Goal: Information Seeking & Learning: Learn about a topic

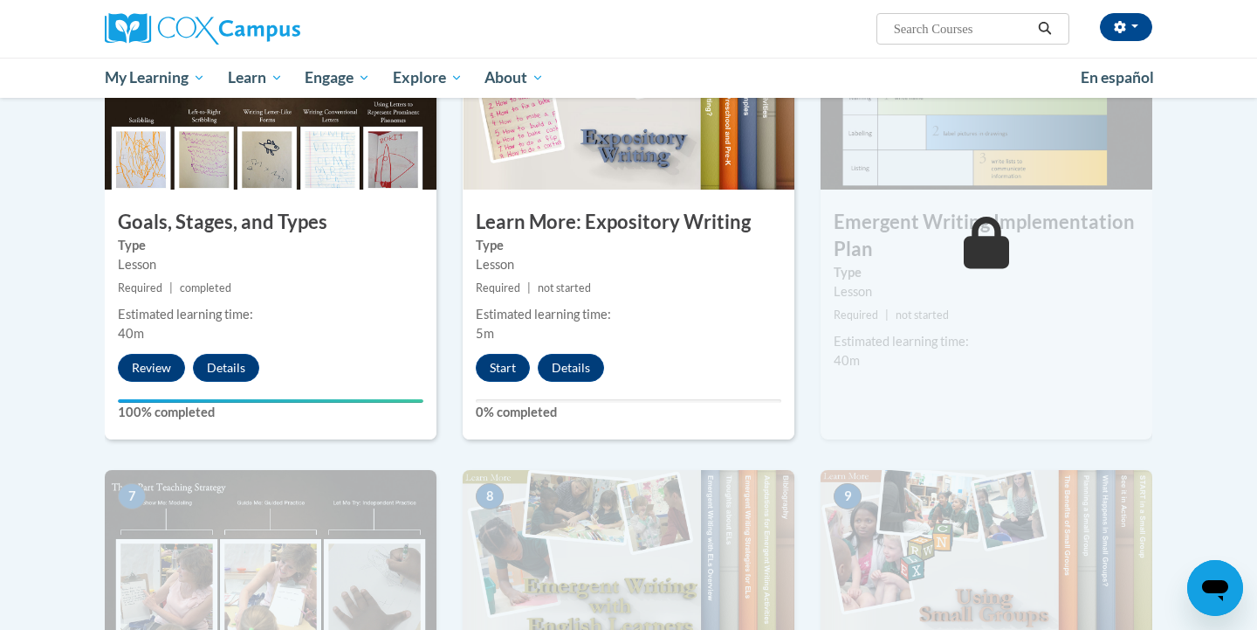
scroll to position [921, 0]
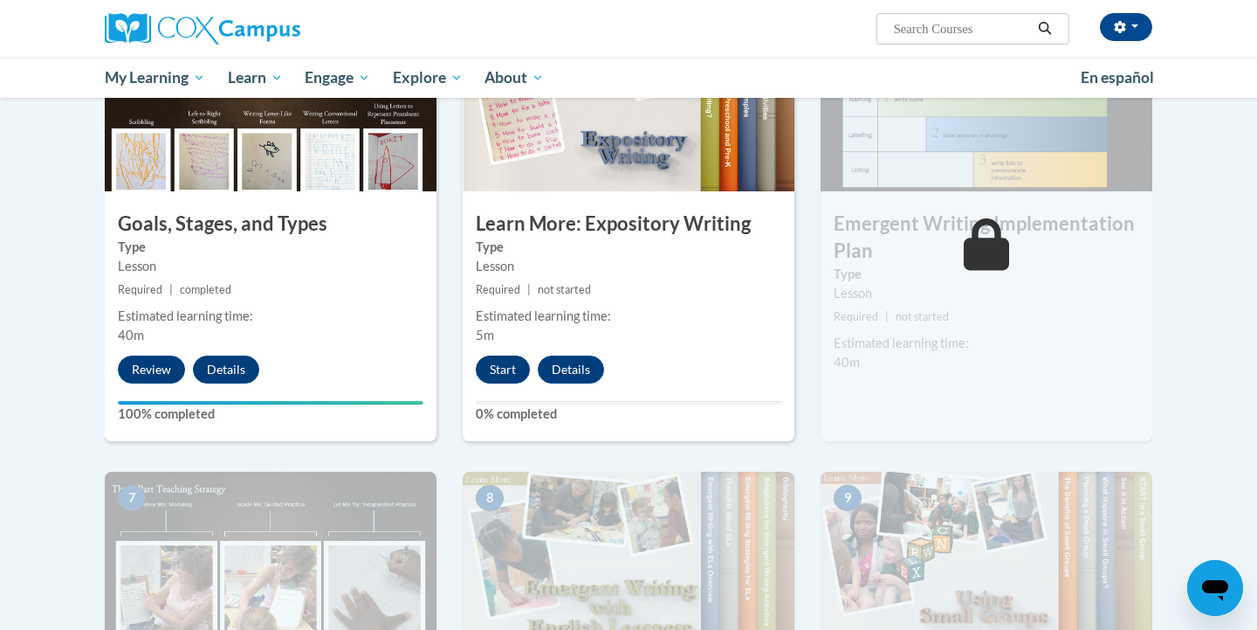
click at [505, 355] on button "Start" at bounding box center [503, 369] width 54 height 28
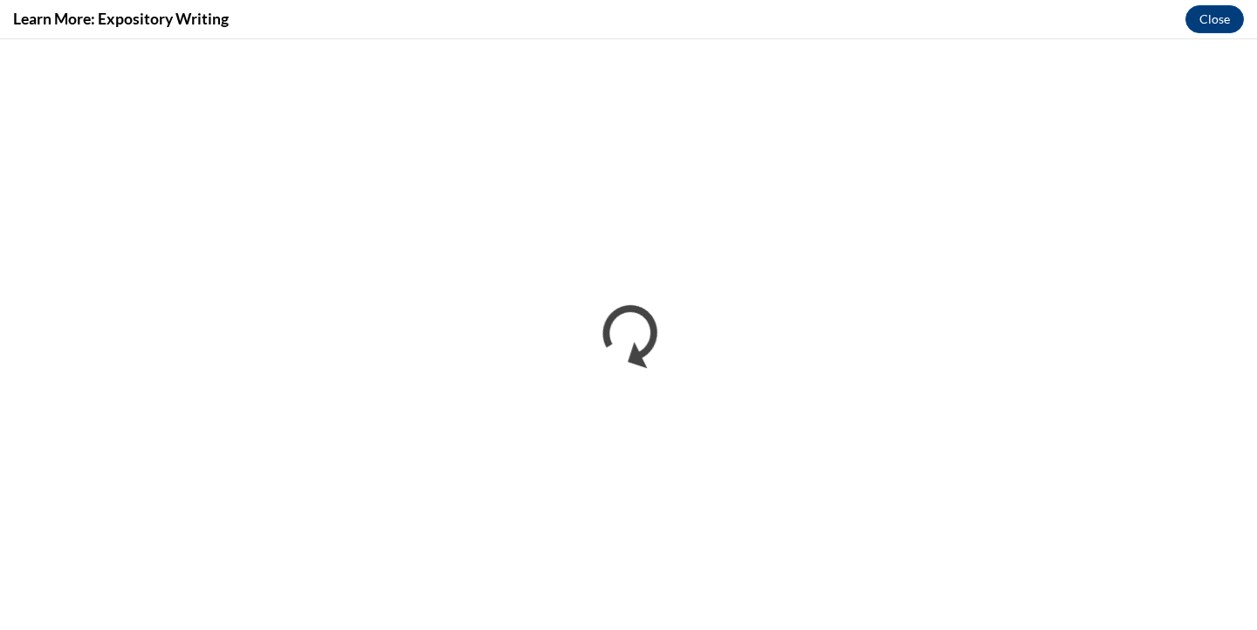
scroll to position [0, 0]
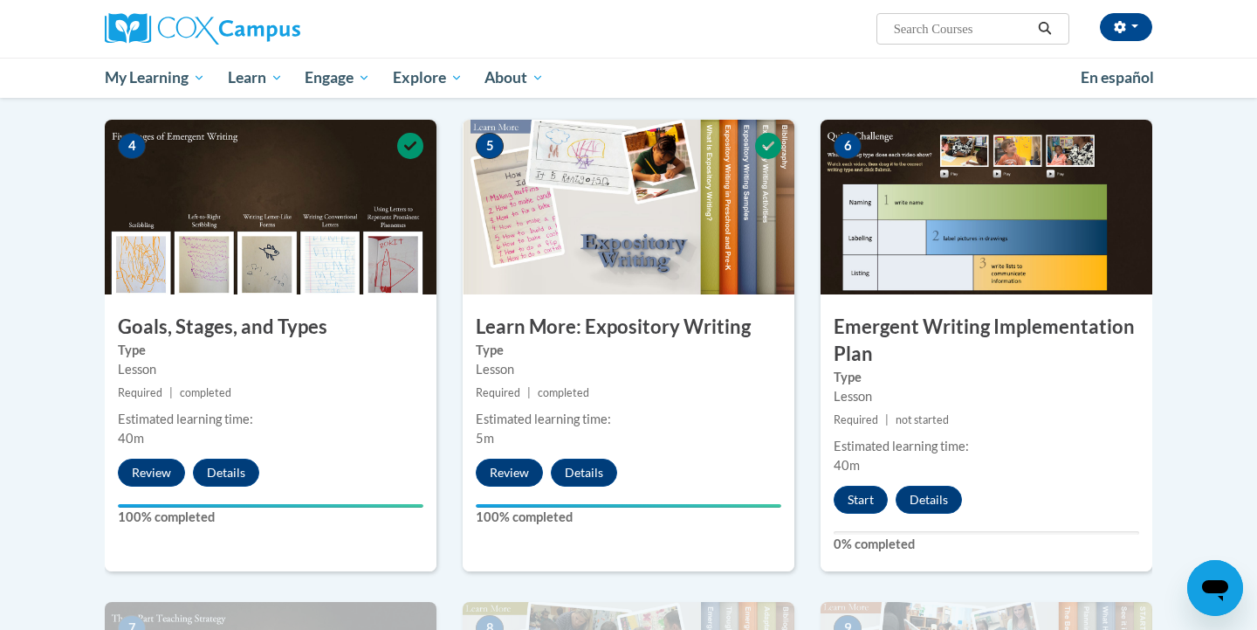
scroll to position [813, 0]
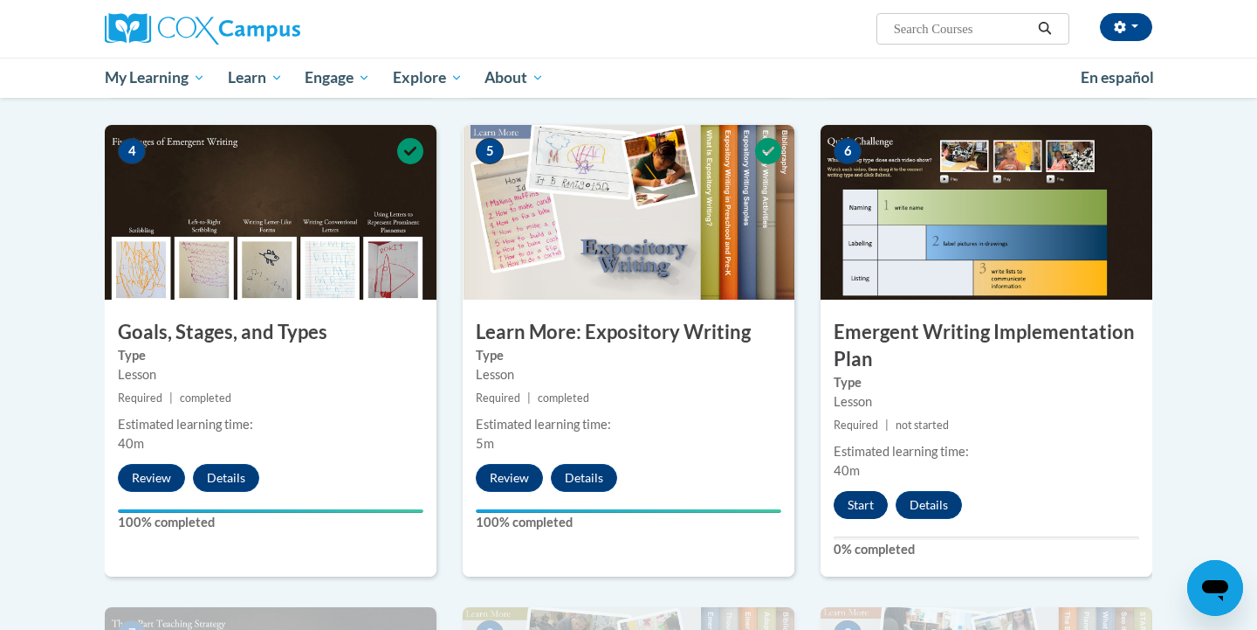
click at [863, 491] on button "Start" at bounding box center [861, 505] width 54 height 28
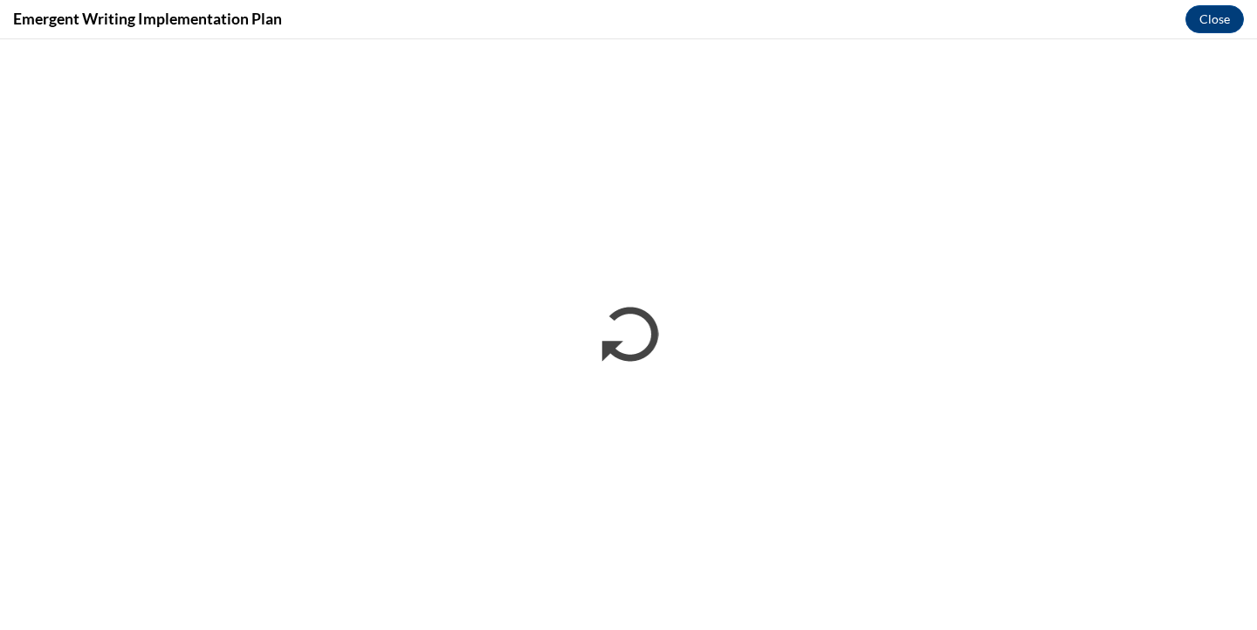
scroll to position [0, 0]
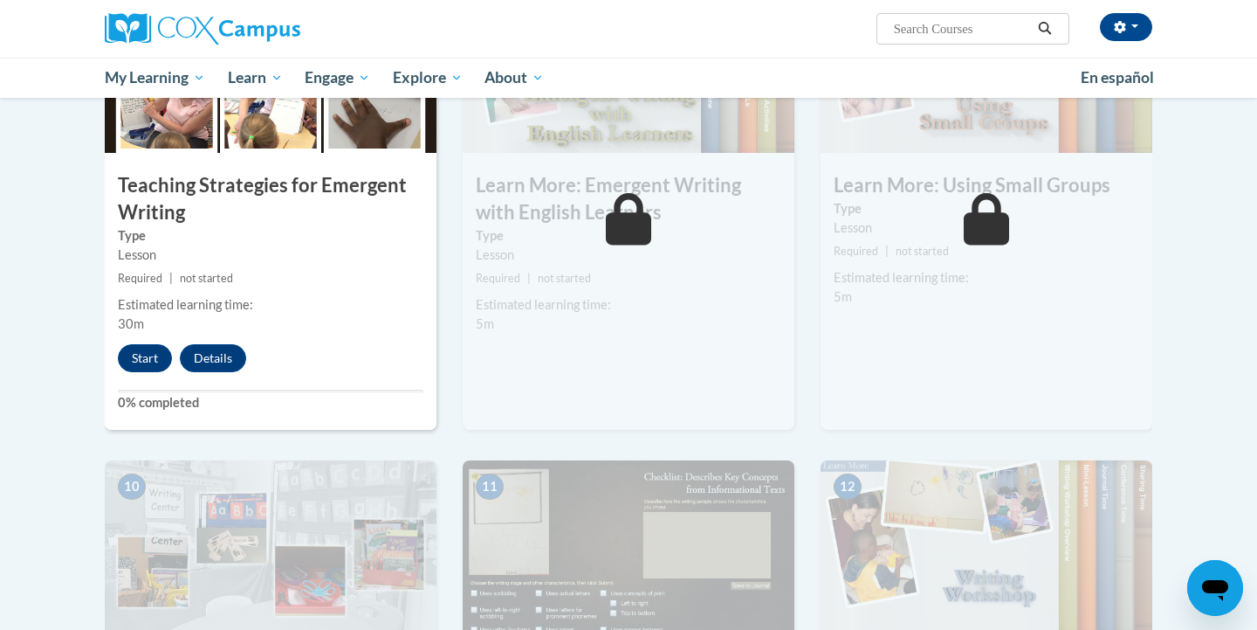
scroll to position [1443, 0]
click at [140, 343] on button "Start" at bounding box center [145, 357] width 54 height 28
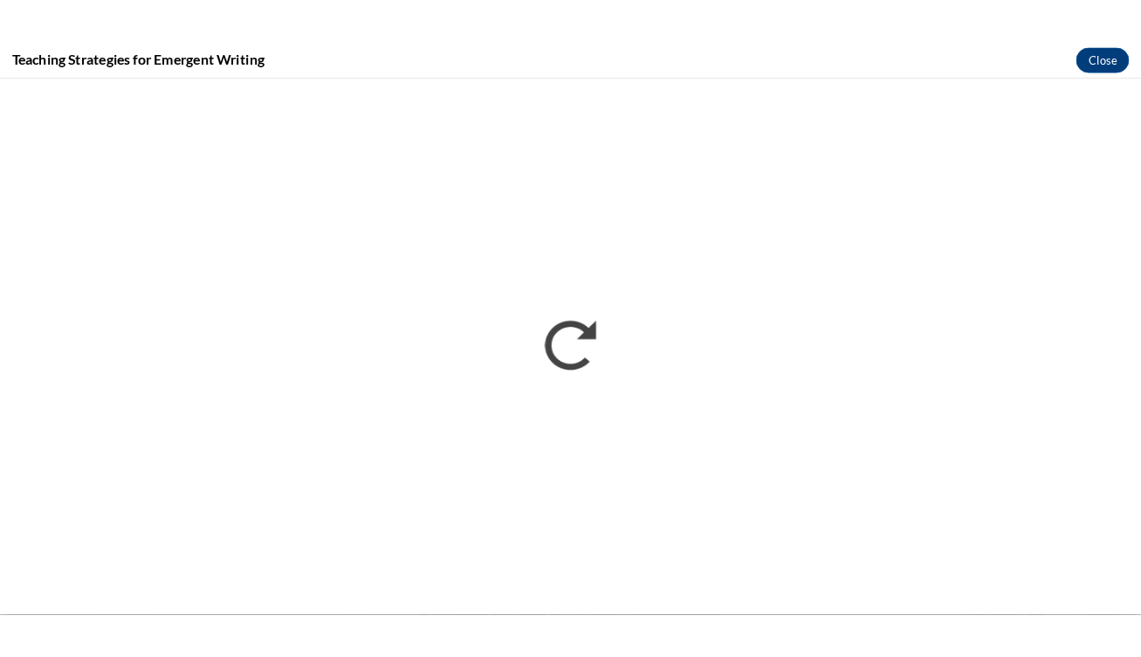
scroll to position [0, 0]
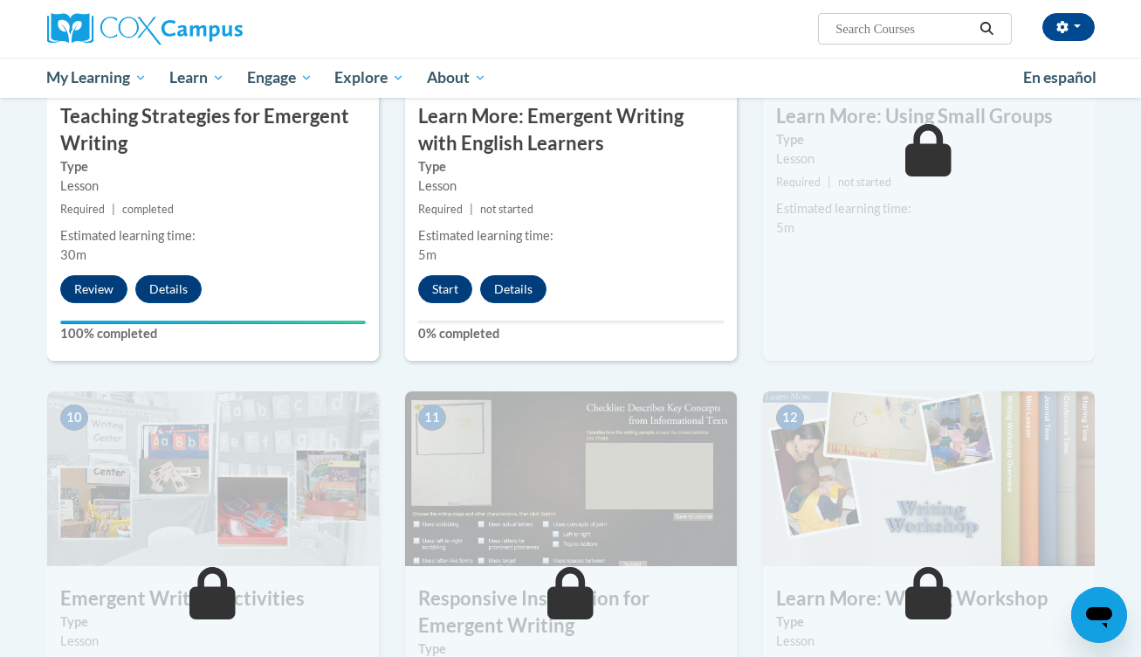
scroll to position [1500, 0]
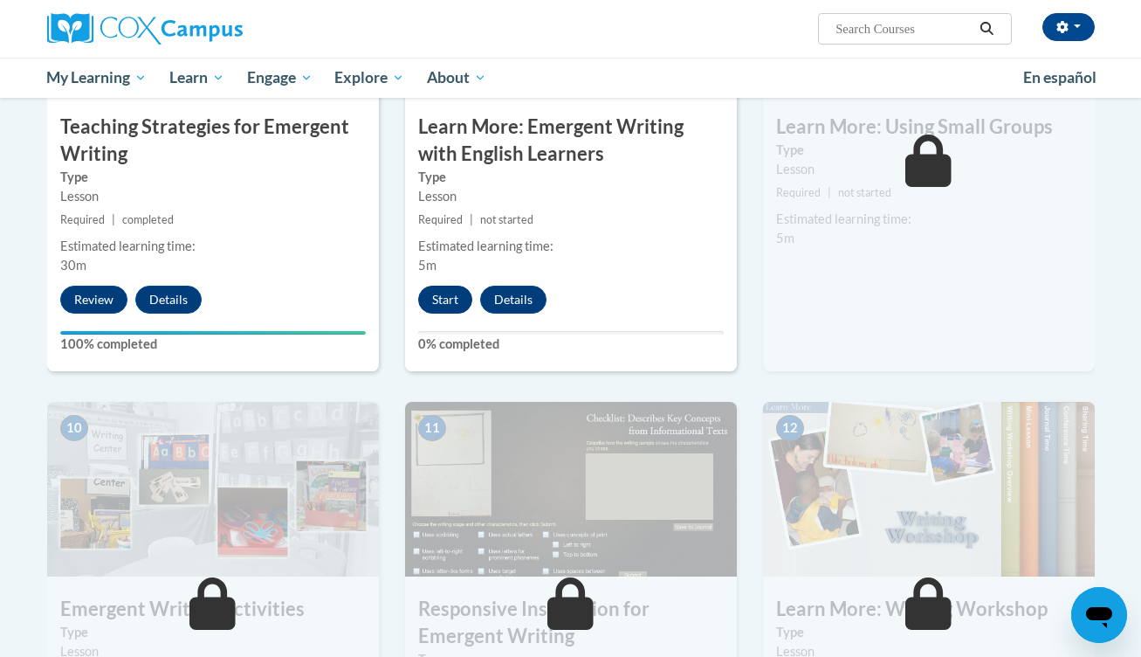
click at [457, 286] on button "Start" at bounding box center [445, 300] width 54 height 28
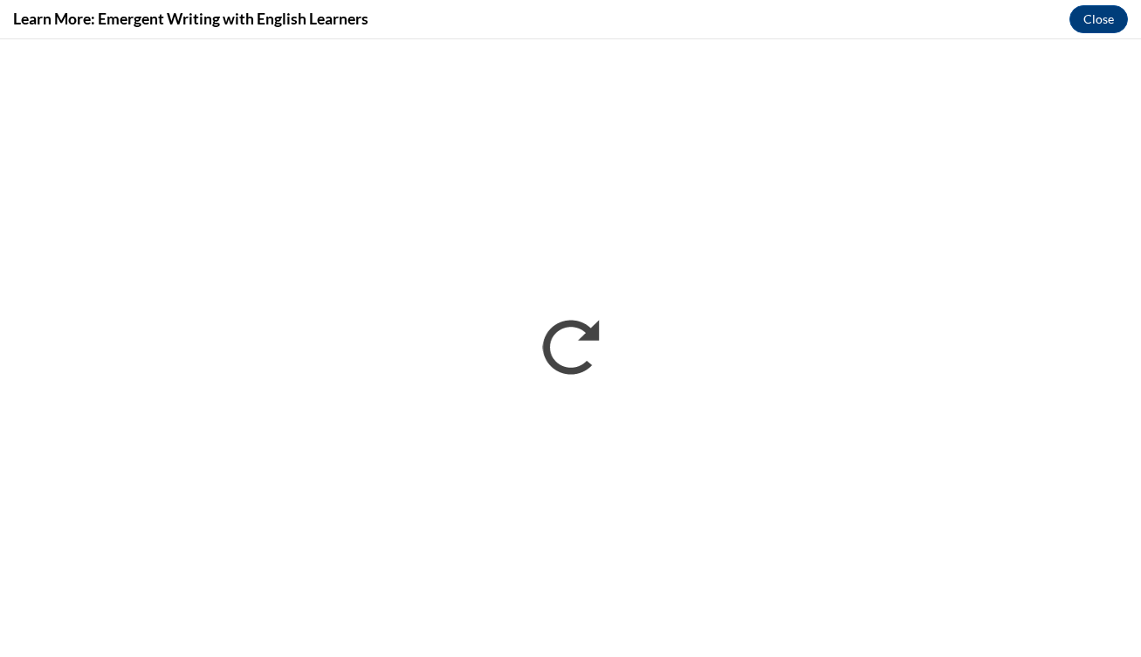
scroll to position [0, 0]
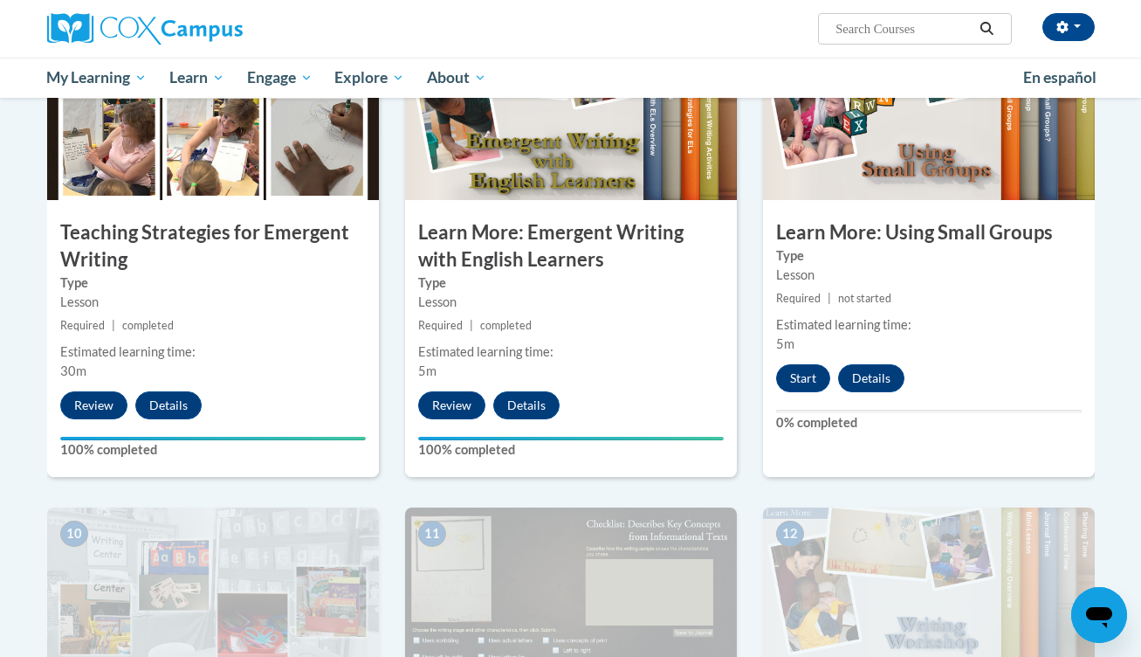
scroll to position [1278, 0]
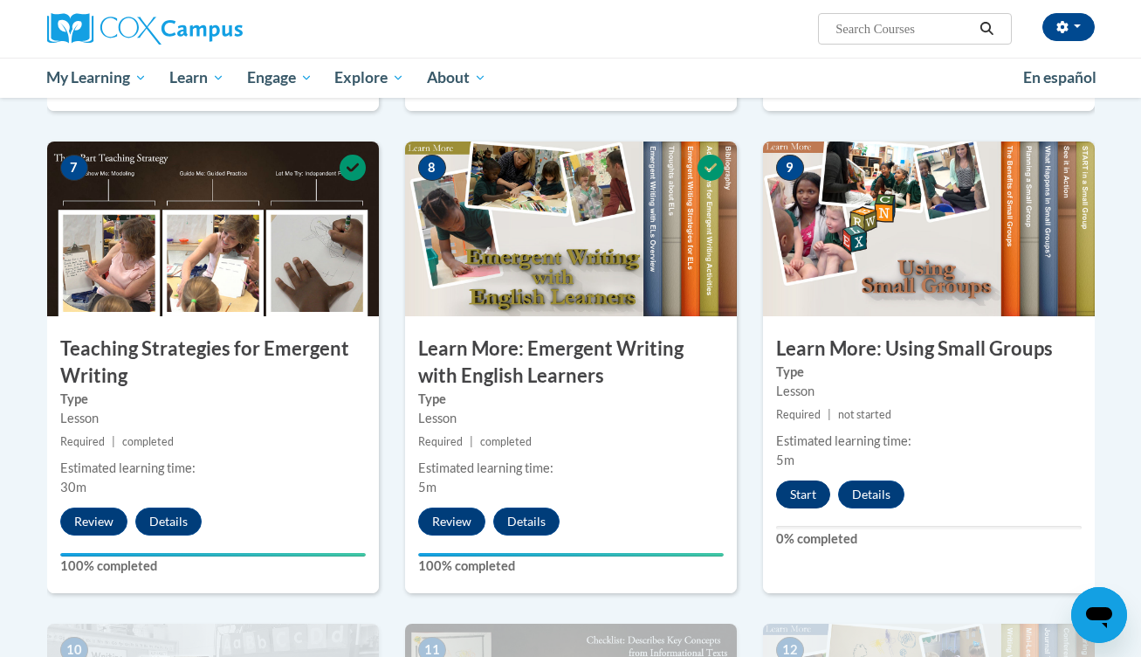
click at [810, 480] on button "Start" at bounding box center [803, 494] width 54 height 28
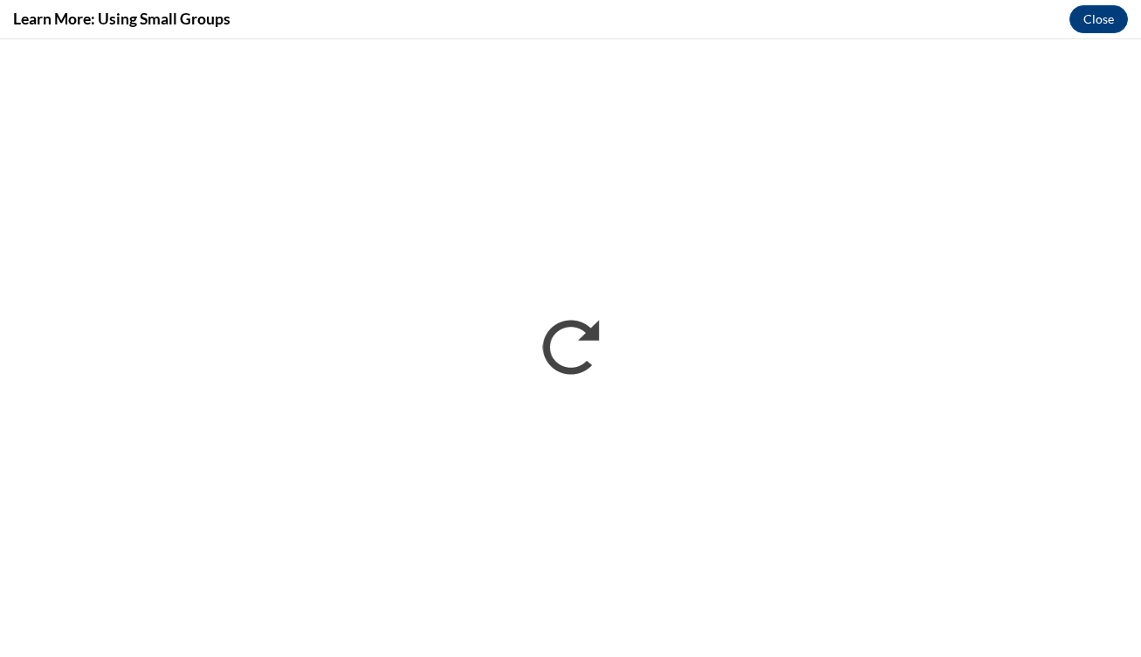
scroll to position [0, 0]
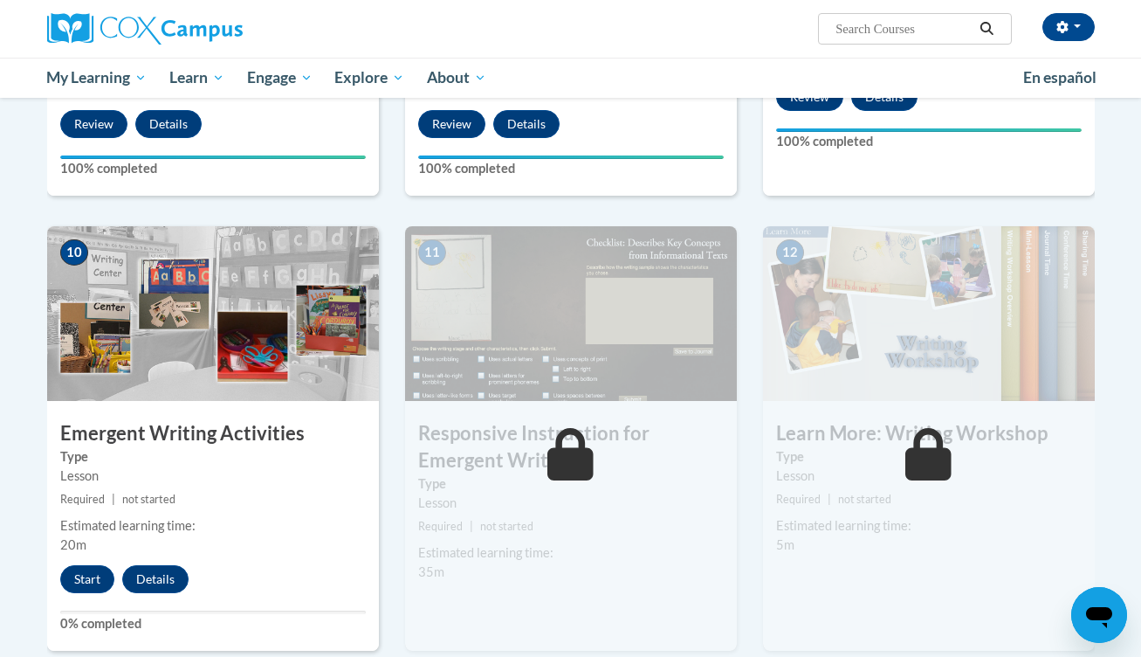
scroll to position [1678, 0]
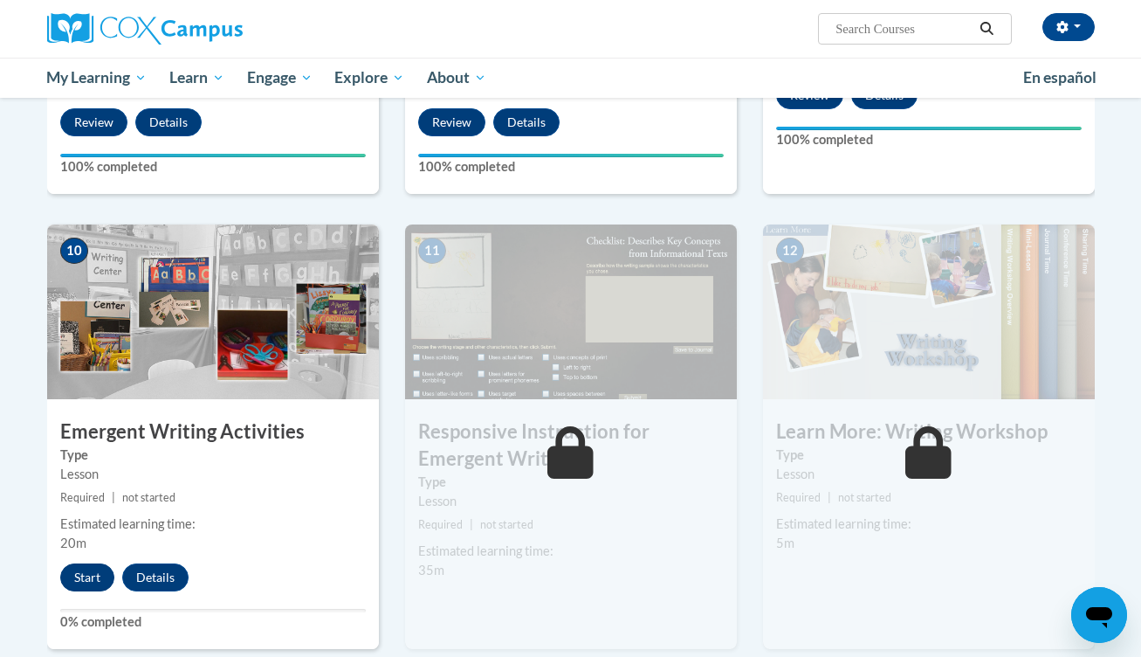
click at [92, 563] on button "Start" at bounding box center [87, 577] width 54 height 28
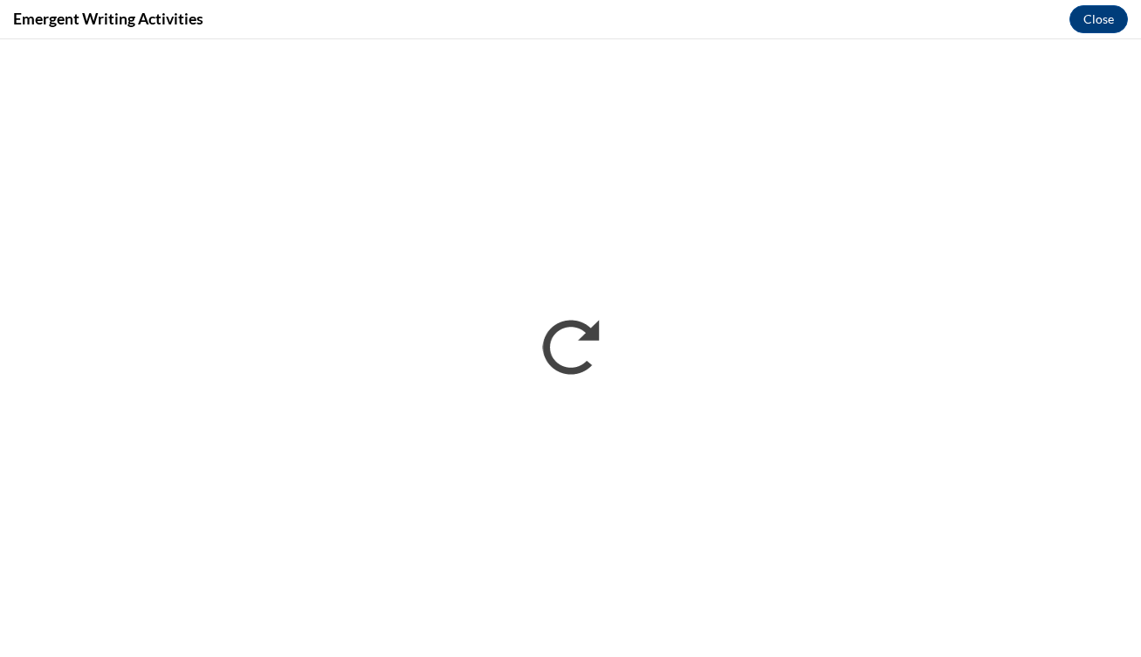
scroll to position [0, 0]
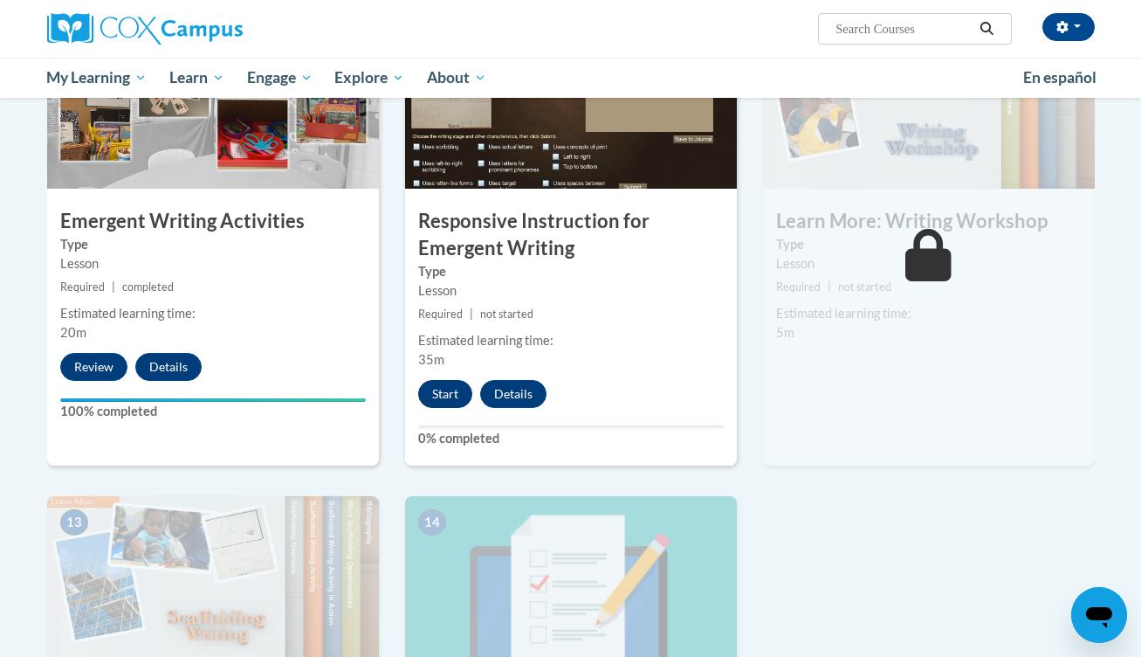
scroll to position [1883, 0]
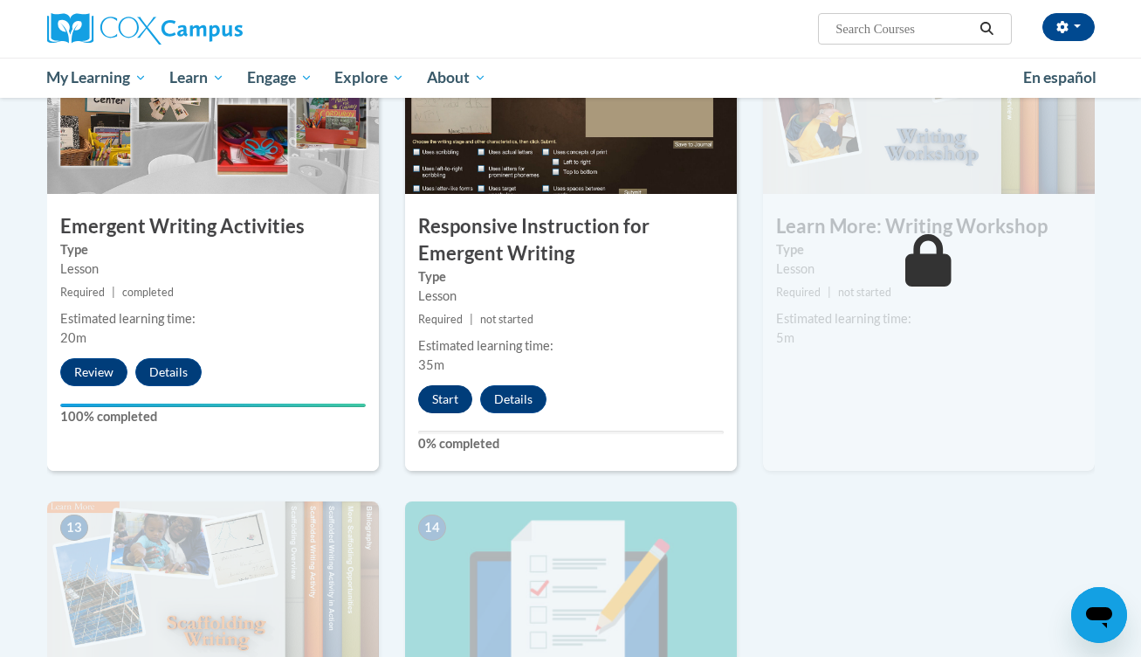
click at [443, 385] on button "Start" at bounding box center [445, 399] width 54 height 28
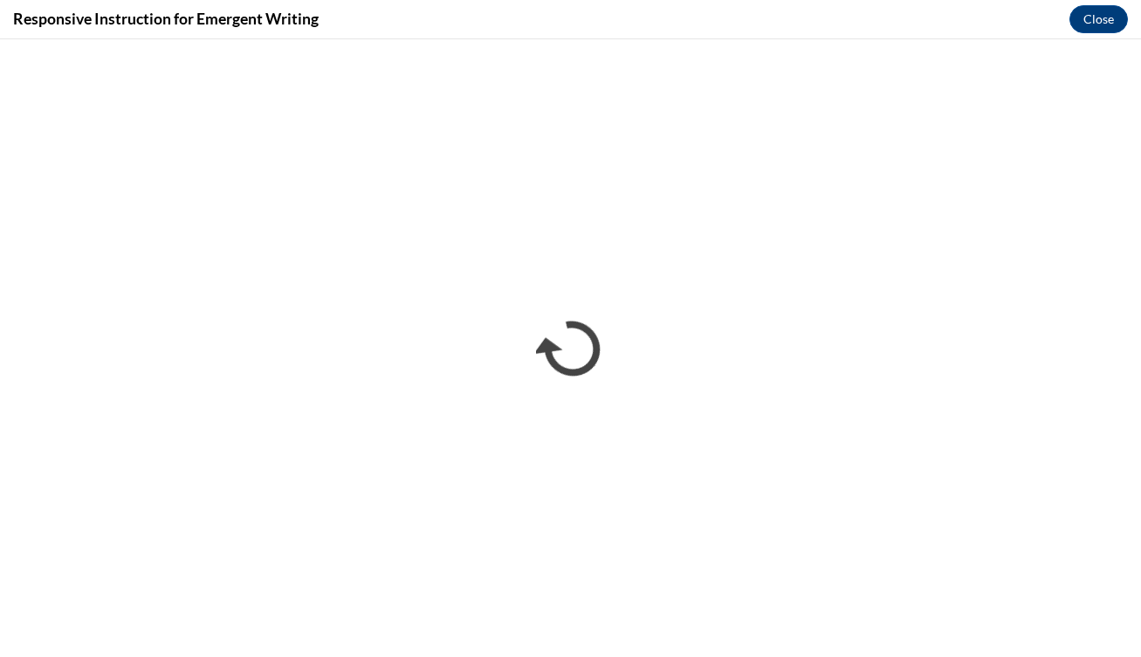
scroll to position [0, 0]
